Goal: Find specific page/section: Find specific page/section

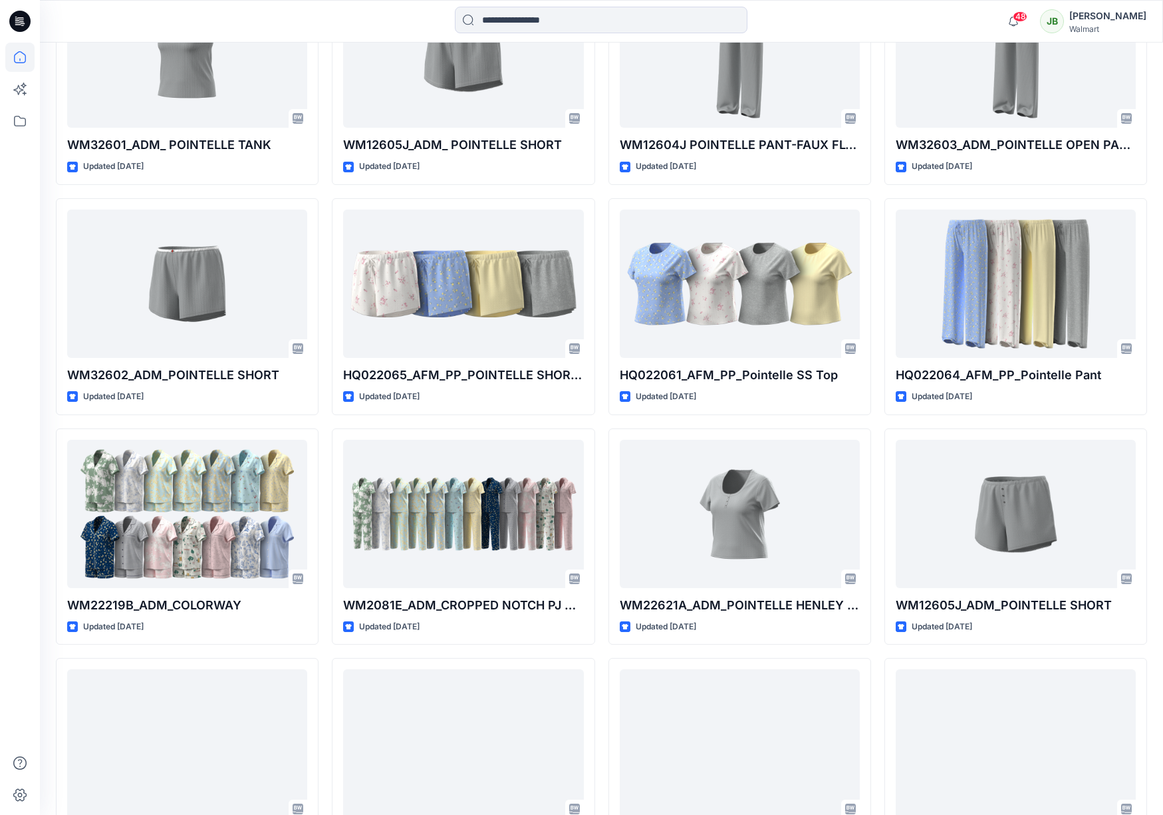
scroll to position [1056, 0]
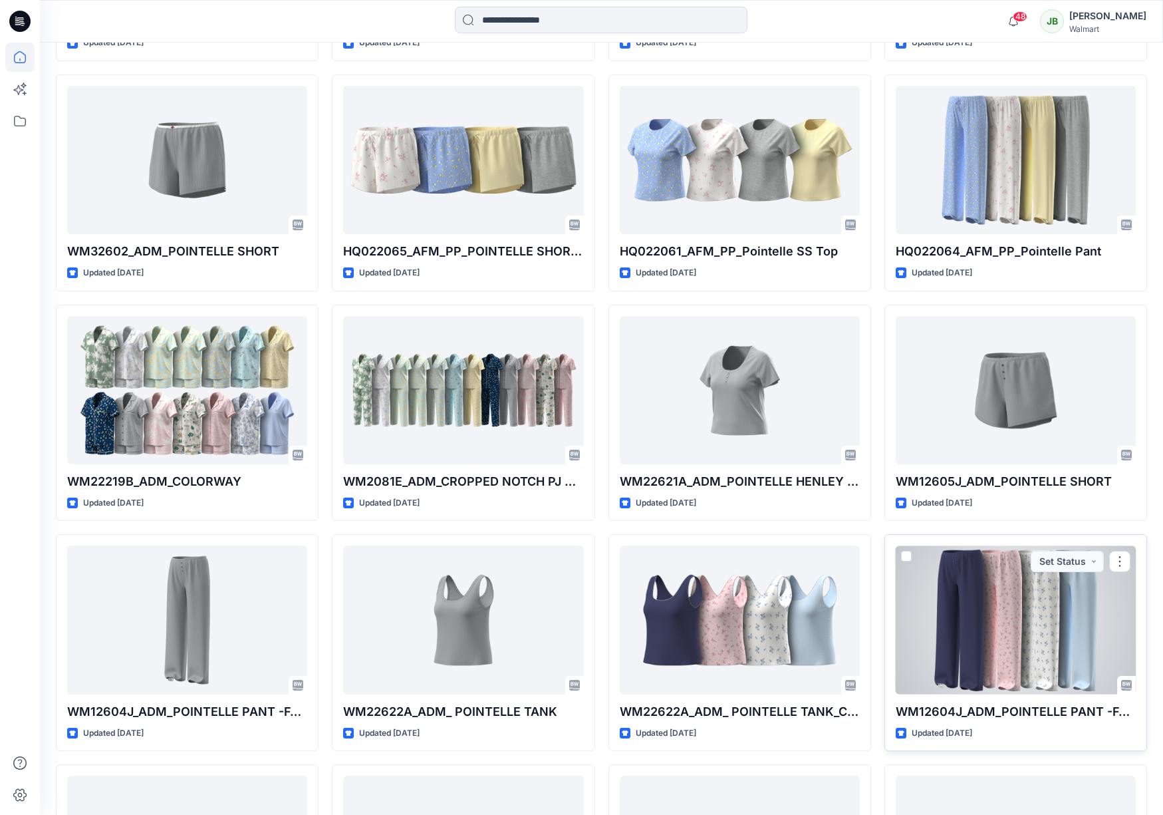
click at [1045, 640] on div at bounding box center [1016, 619] width 240 height 148
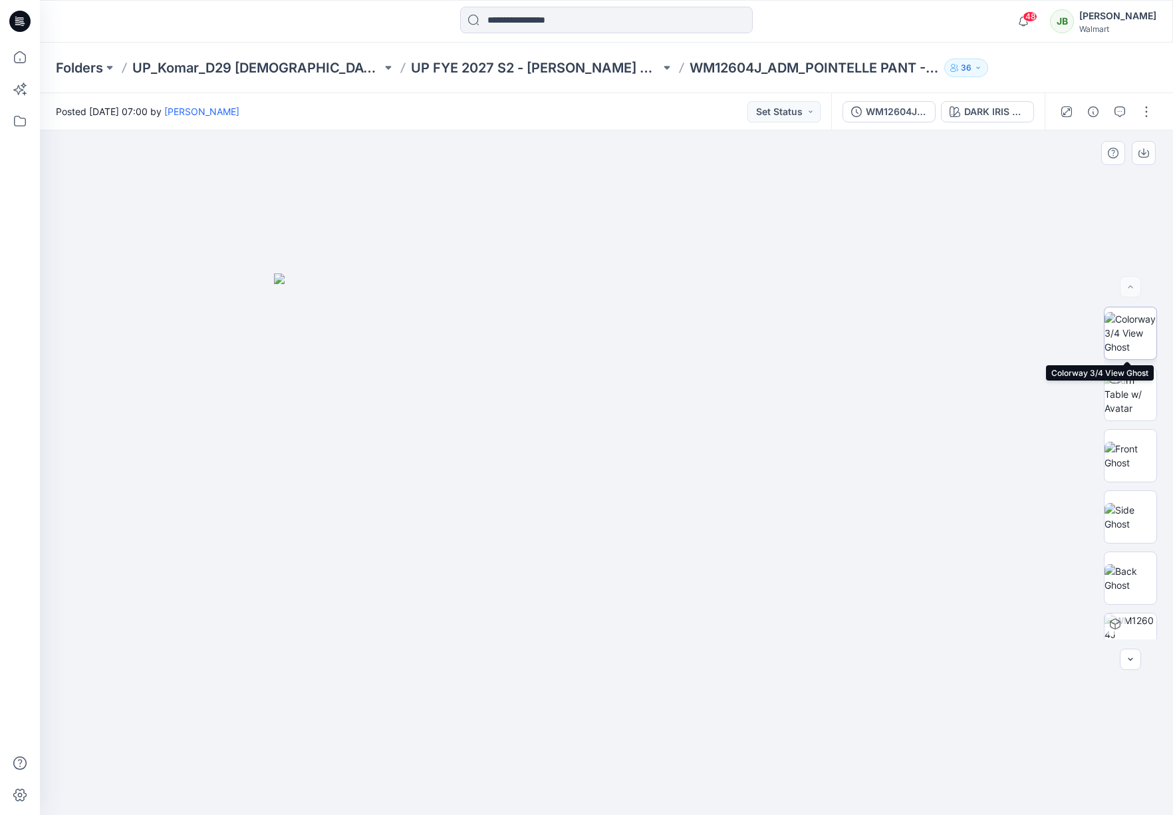
click at [1137, 340] on img at bounding box center [1131, 333] width 52 height 42
click at [1002, 110] on div "DARK IRIS 2051146" at bounding box center [994, 111] width 61 height 15
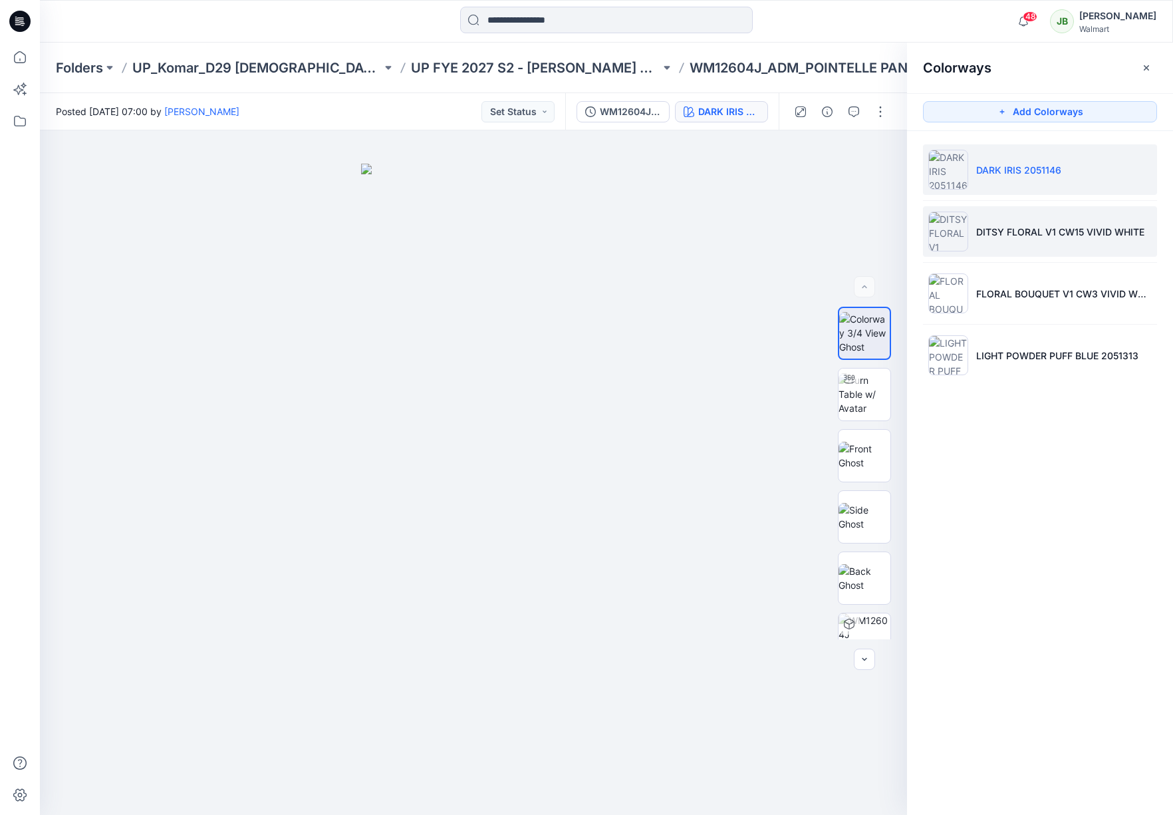
click at [1001, 227] on p "DITSY FLORAL V1 CW15 VIVID WHITE" at bounding box center [1060, 232] width 168 height 14
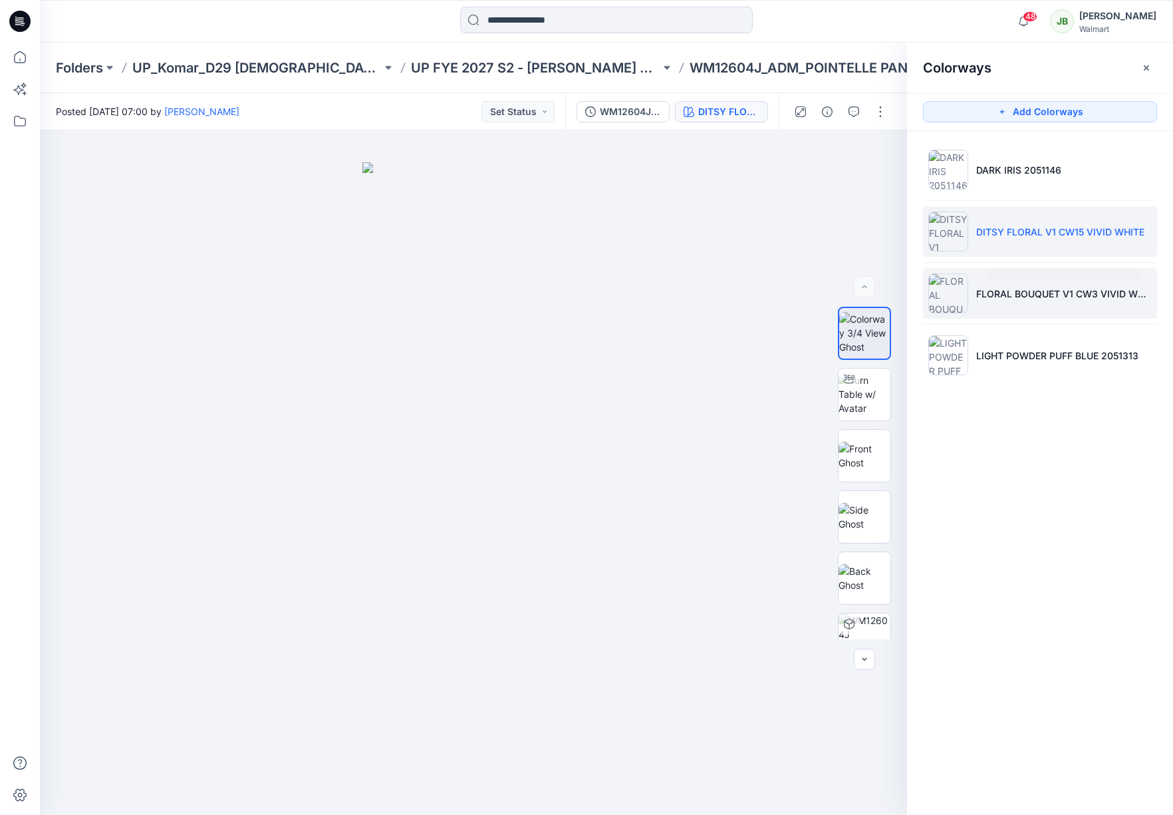
click at [1004, 303] on li "FLORAL BOUQUET V1 CW3 VIVID WHITE" at bounding box center [1040, 293] width 234 height 51
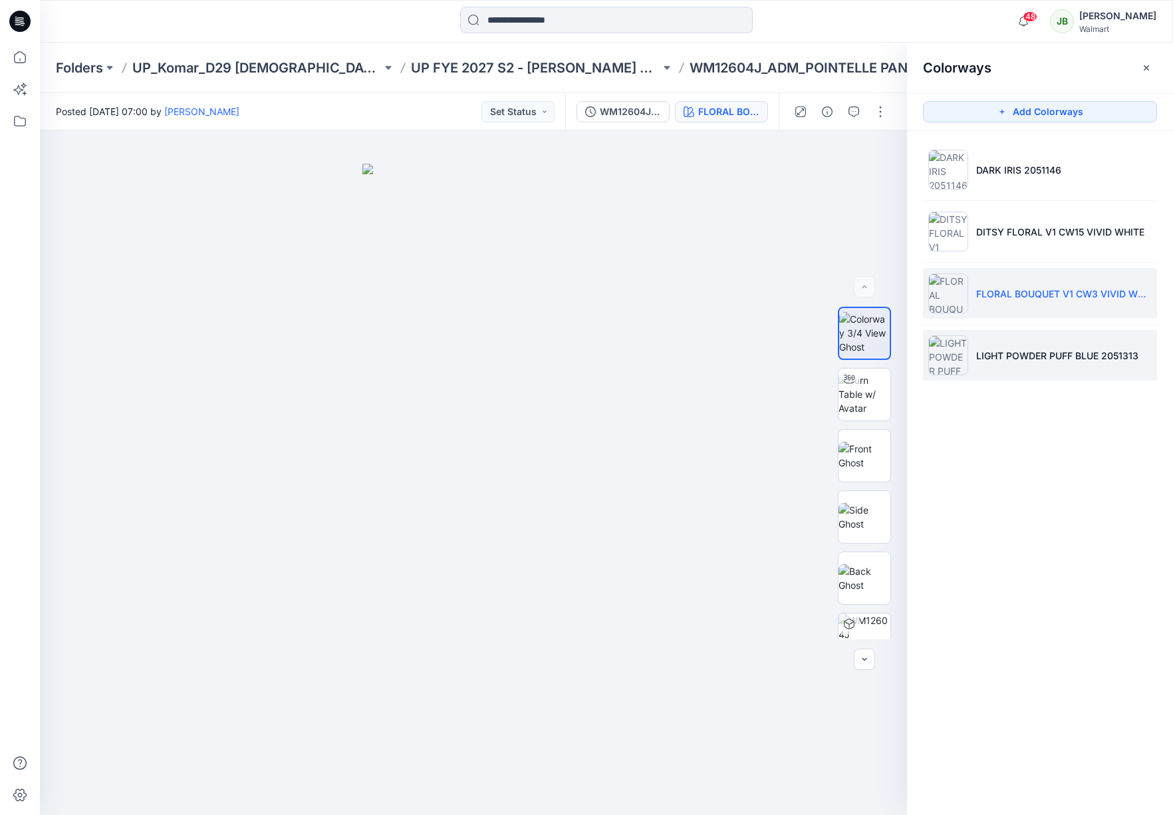
click at [1007, 356] on p "LIGHT POWDER PUFF BLUE 2051313" at bounding box center [1057, 356] width 162 height 14
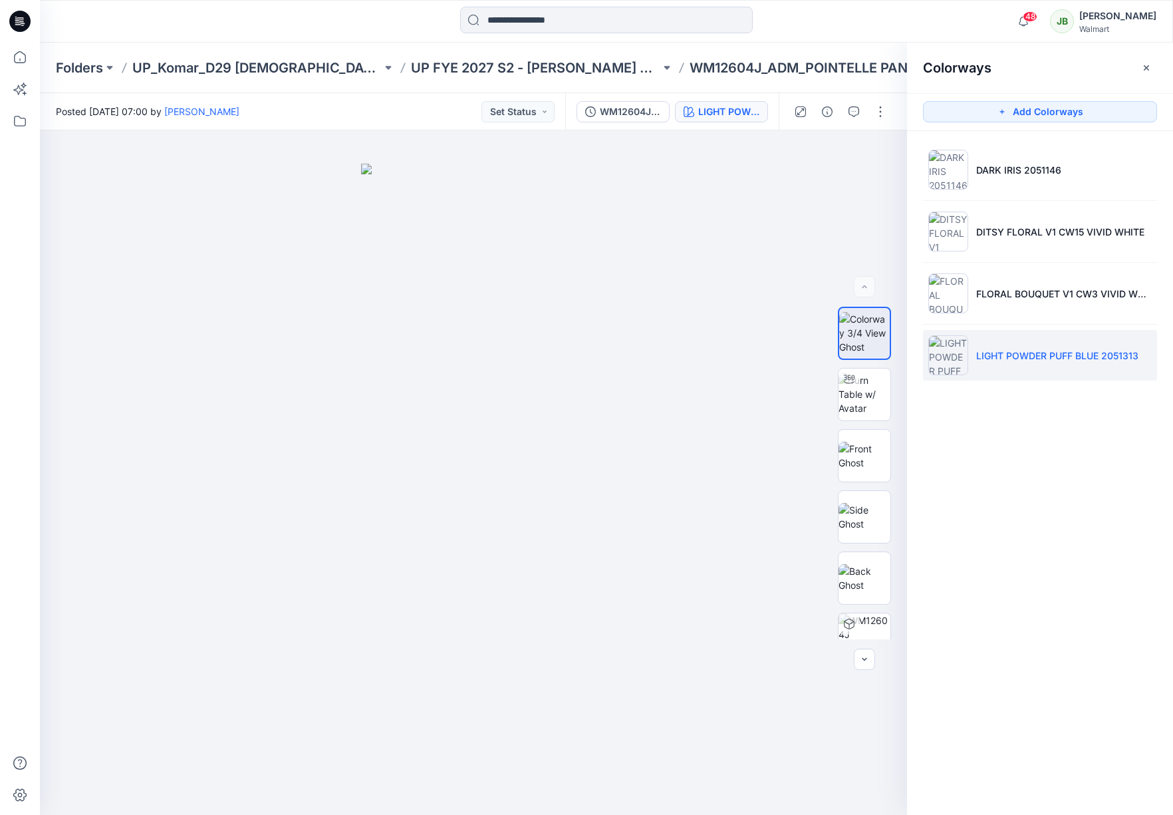
click at [1149, 64] on icon "button" at bounding box center [1146, 68] width 11 height 11
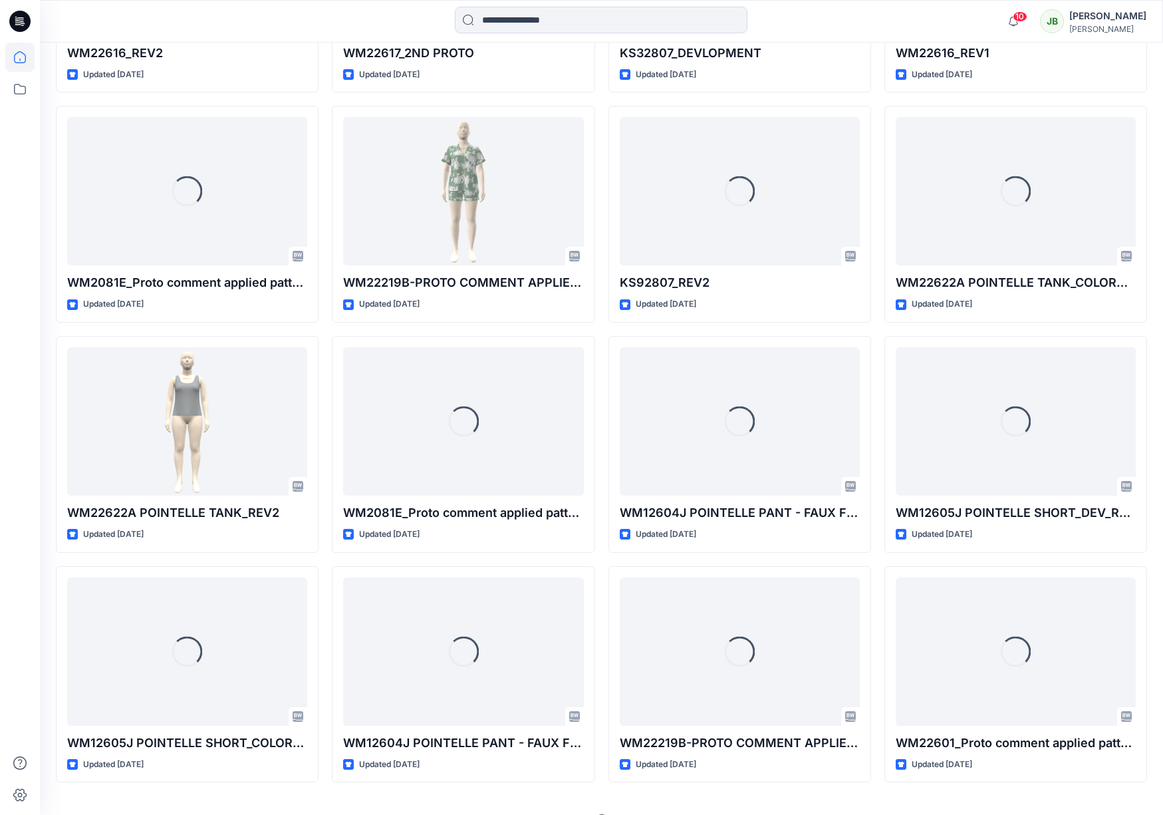
scroll to position [1746, 0]
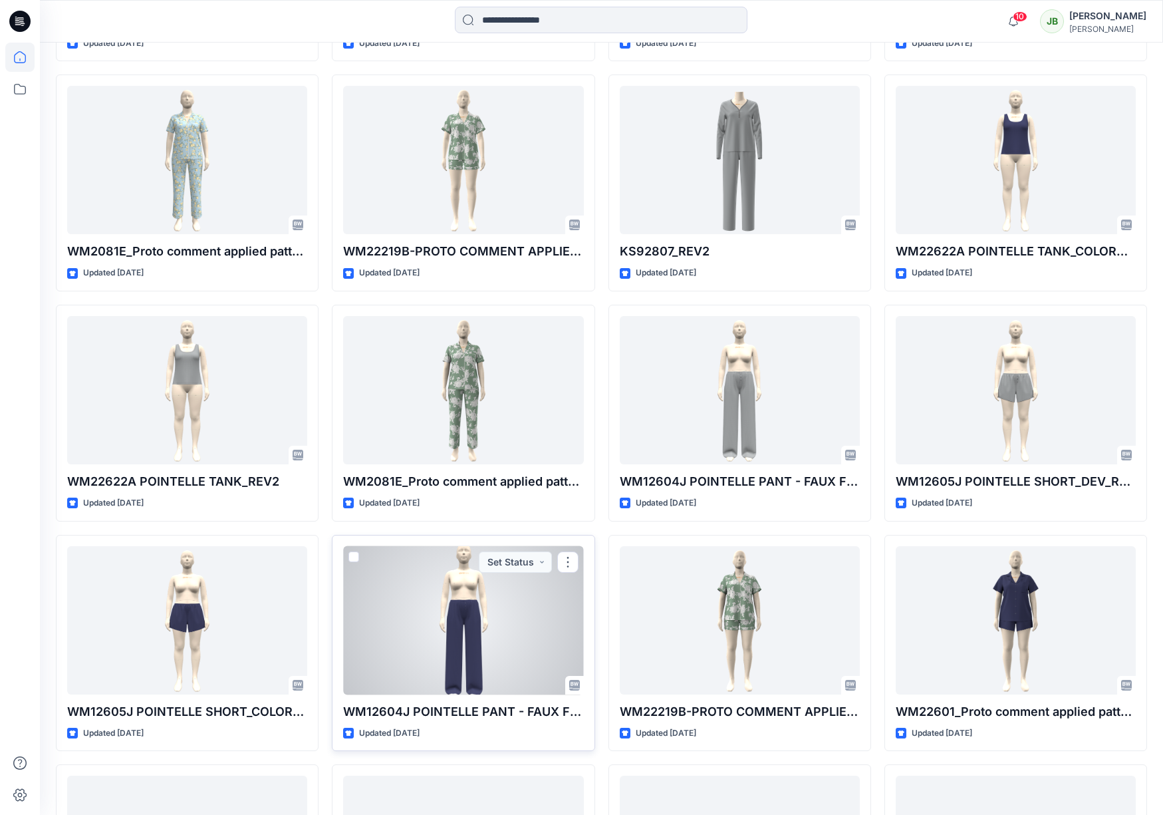
click at [437, 601] on div at bounding box center [463, 620] width 240 height 148
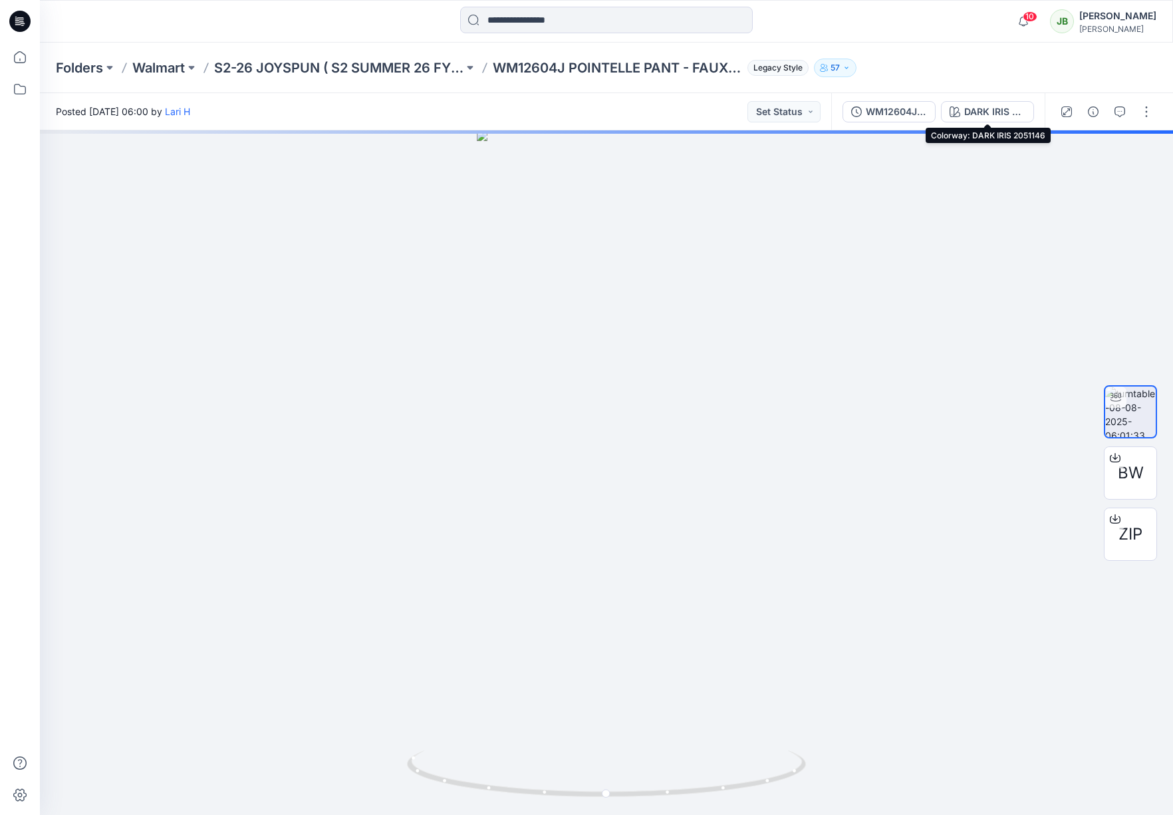
click at [992, 111] on div "DARK IRIS 2051146" at bounding box center [994, 111] width 61 height 15
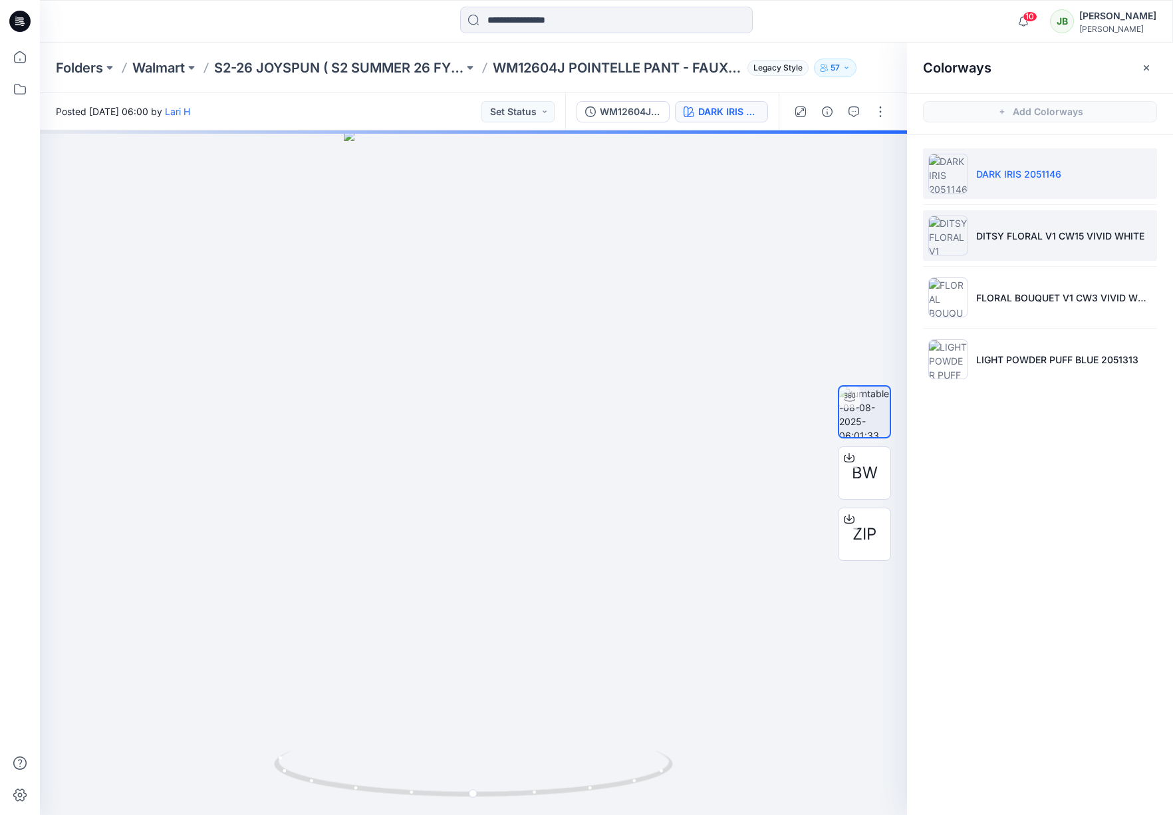
click at [1031, 241] on p "DITSY FLORAL V1 CW15 VIVID WHITE" at bounding box center [1060, 236] width 168 height 14
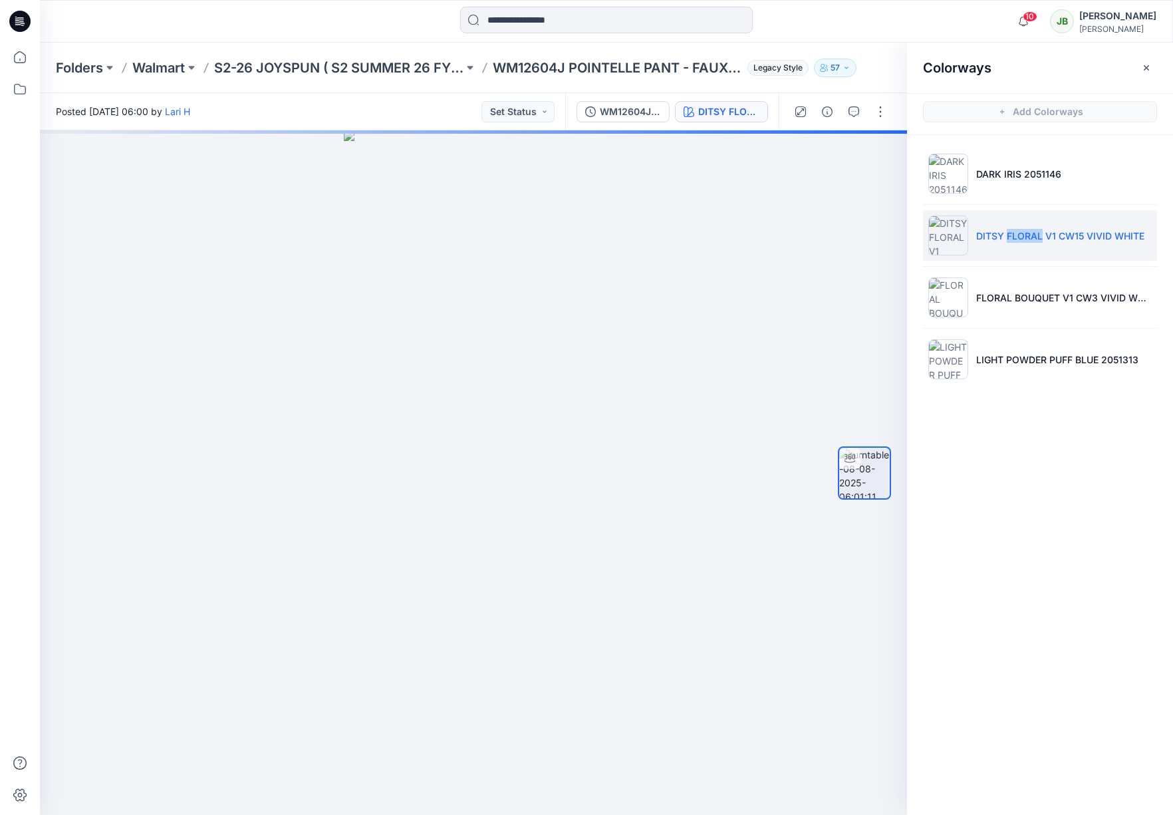
click at [1032, 238] on p "DITSY FLORAL V1 CW15 VIVID WHITE" at bounding box center [1060, 236] width 168 height 14
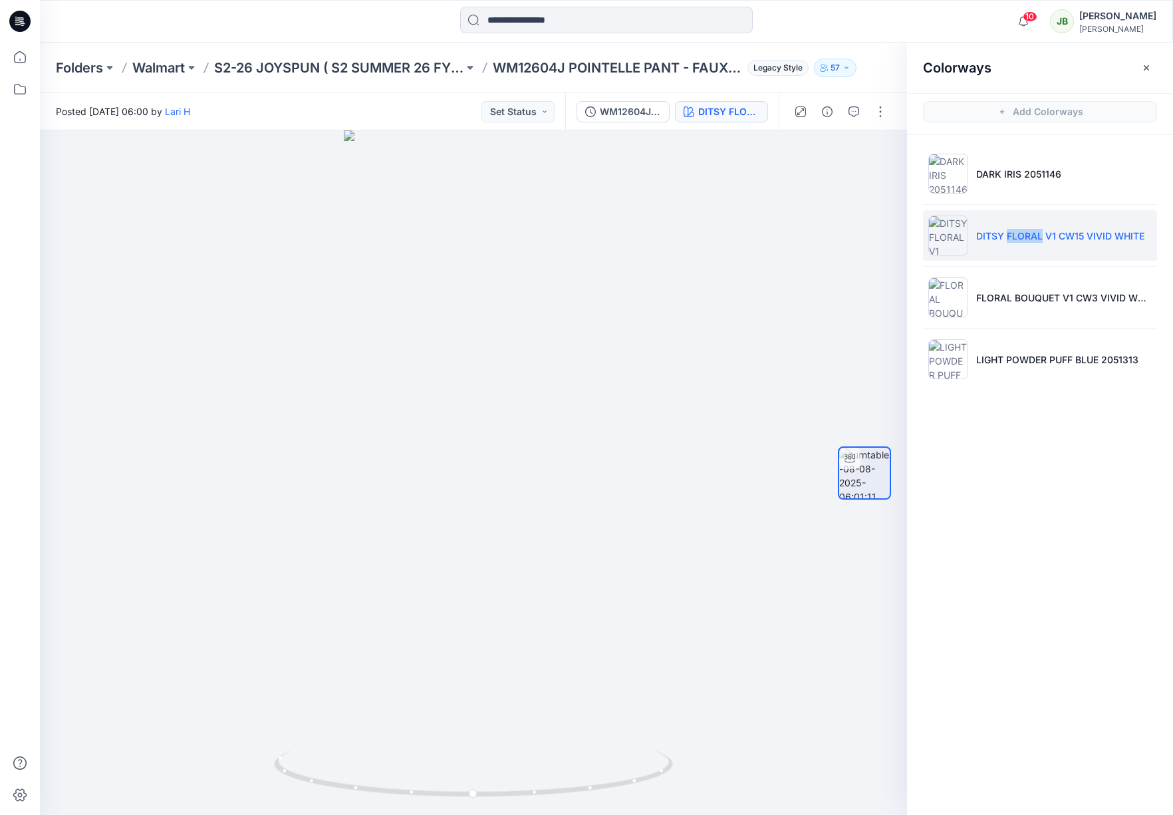
click at [962, 237] on img at bounding box center [948, 235] width 40 height 40
click at [1001, 305] on li "FLORAL BOUQUET V1 CW3 VIVID WHITE" at bounding box center [1040, 297] width 234 height 51
click at [1019, 182] on li "DARK IRIS 2051146" at bounding box center [1040, 173] width 234 height 51
